Goal: Task Accomplishment & Management: Use online tool/utility

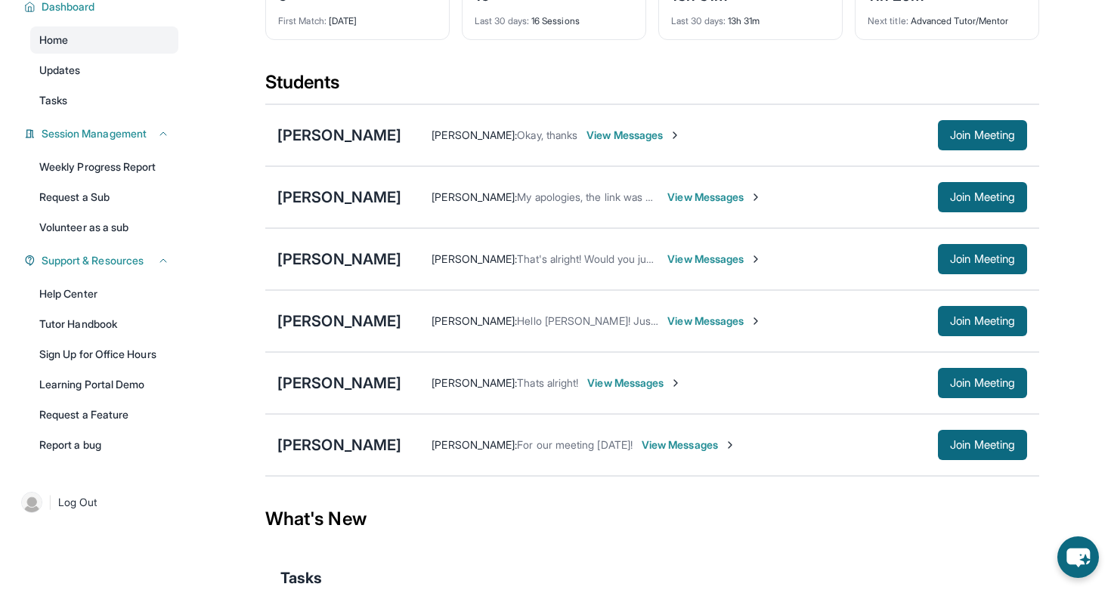
scroll to position [118, 0]
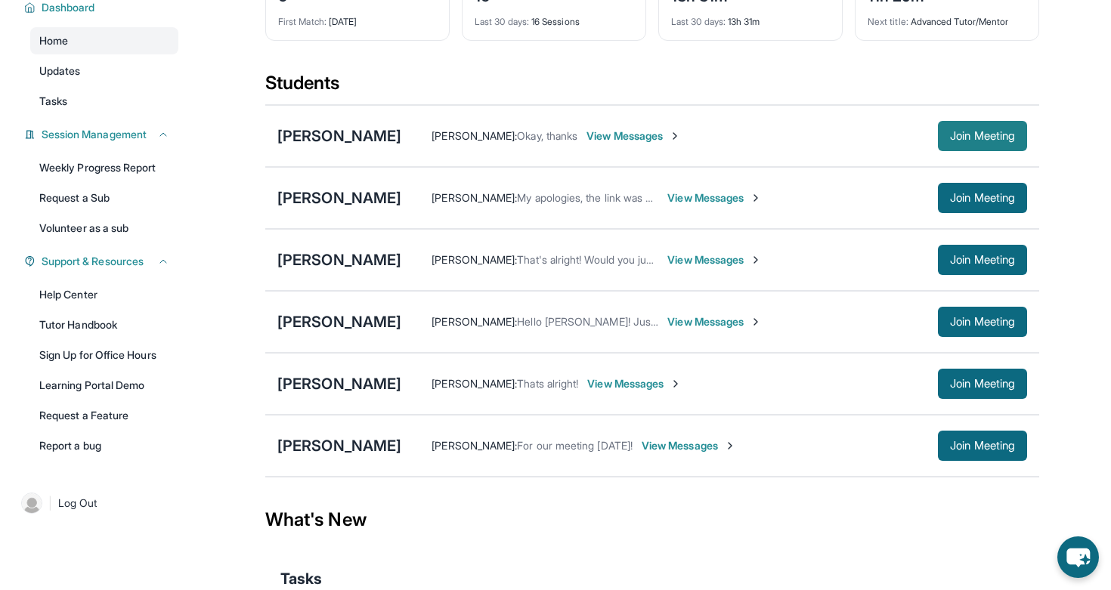
click at [943, 147] on button "Join Meeting" at bounding box center [982, 136] width 89 height 30
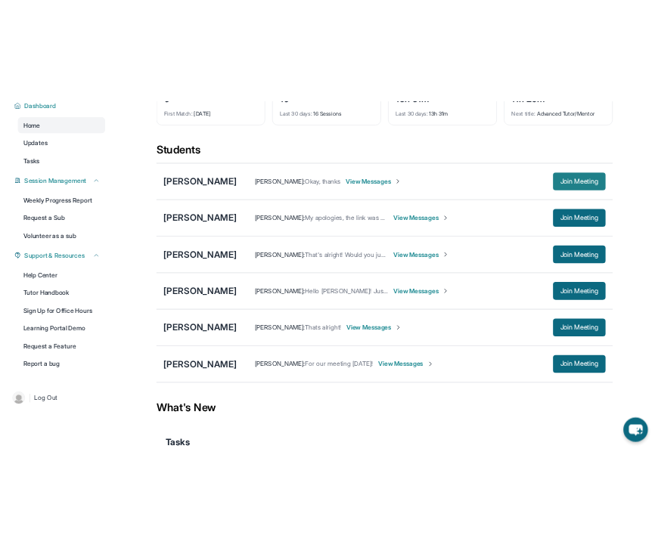
scroll to position [142, 0]
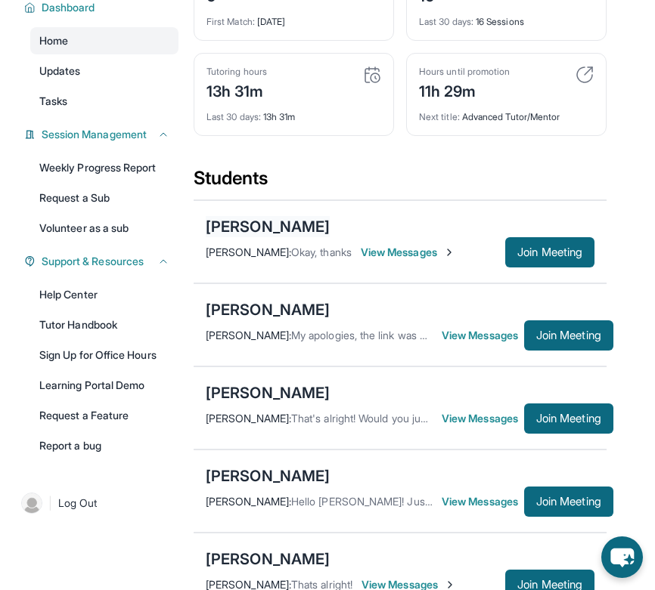
click at [252, 237] on div "[PERSON_NAME]" at bounding box center [268, 226] width 124 height 21
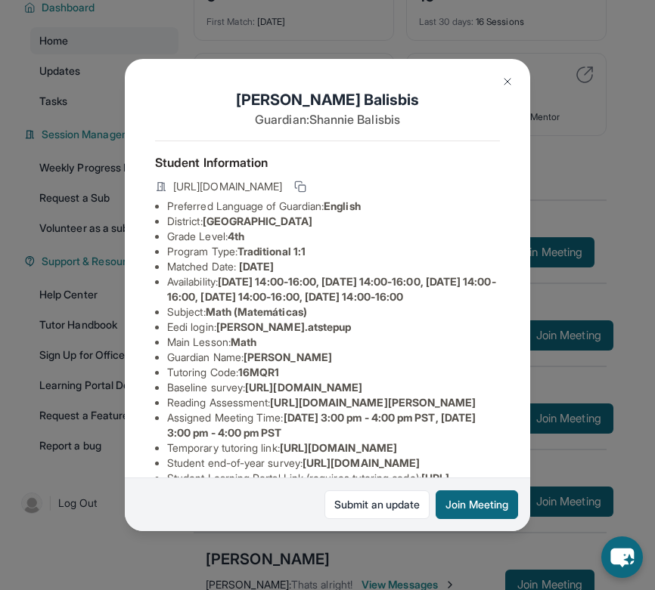
click at [505, 82] on img at bounding box center [507, 82] width 12 height 12
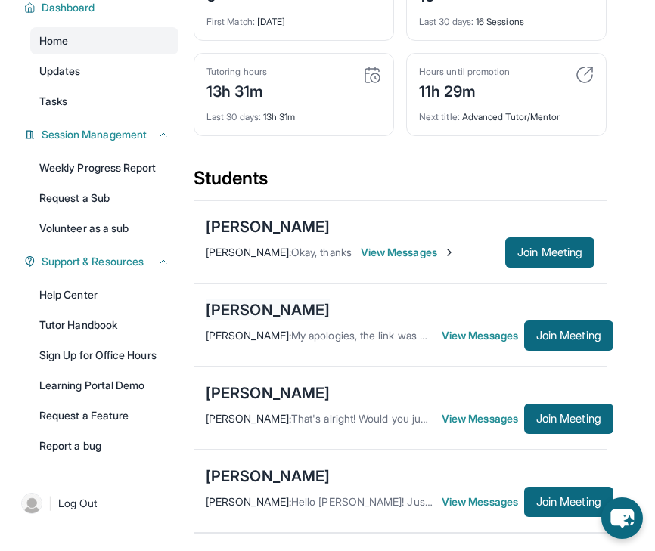
scroll to position [259, 0]
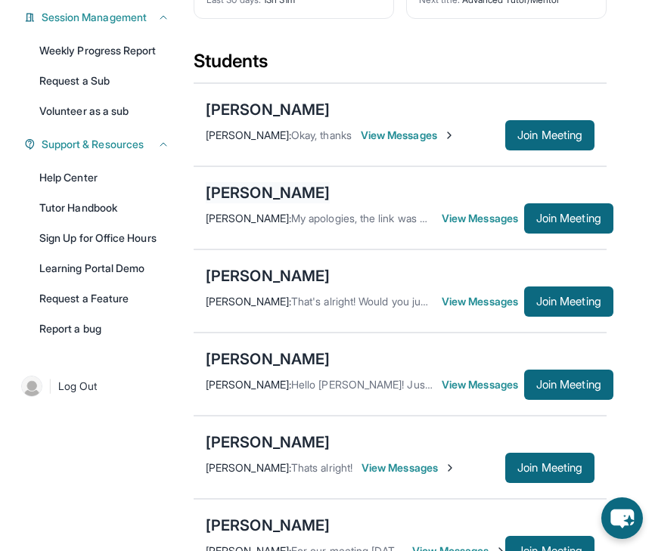
click at [280, 202] on div "[PERSON_NAME]" at bounding box center [268, 192] width 124 height 21
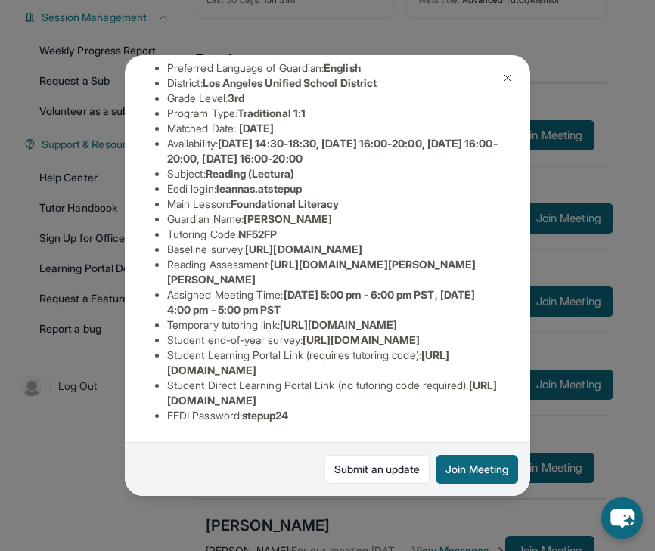
scroll to position [175, 550]
drag, startPoint x: 163, startPoint y: 220, endPoint x: 422, endPoint y: 251, distance: 260.4
click at [422, 251] on ul "Preferred Language of Guardian: English District: [GEOGRAPHIC_DATA] Unified Sch…" at bounding box center [327, 241] width 345 height 363
copy span "[URL][DOMAIN_NAME]"
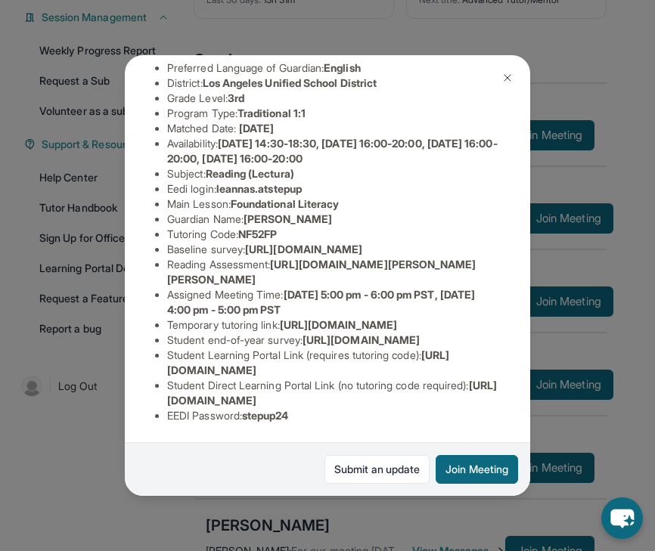
click at [268, 333] on li "Temporary tutoring link : [URL][DOMAIN_NAME]" at bounding box center [333, 325] width 333 height 15
drag, startPoint x: 278, startPoint y: 195, endPoint x: 494, endPoint y: 218, distance: 216.7
click at [494, 257] on li "Reading Assessment : [URL][DOMAIN_NAME][PERSON_NAME][PERSON_NAME]" at bounding box center [333, 272] width 333 height 30
copy span "[URL][DOMAIN_NAME][PERSON_NAME][PERSON_NAME]"
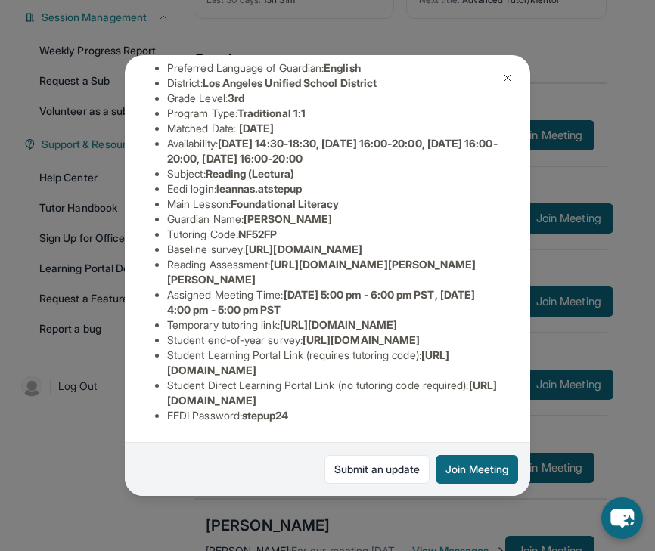
click at [349, 318] on li "Temporary tutoring link : [URL][DOMAIN_NAME]" at bounding box center [333, 325] width 333 height 15
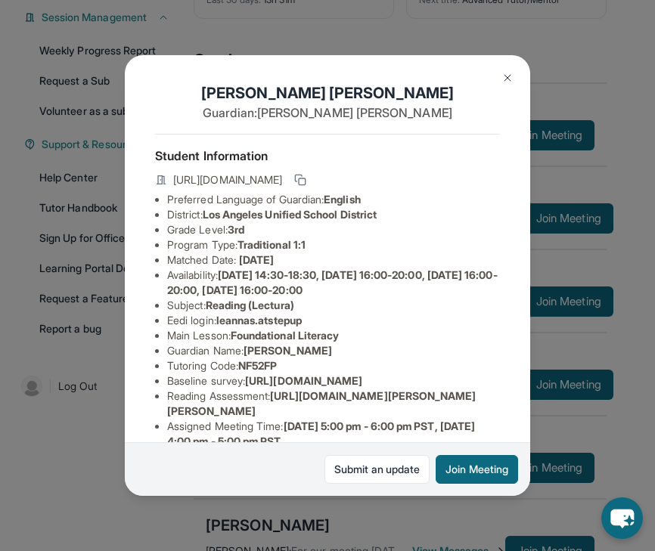
scroll to position [0, 2]
